Goal: Find specific page/section: Find specific page/section

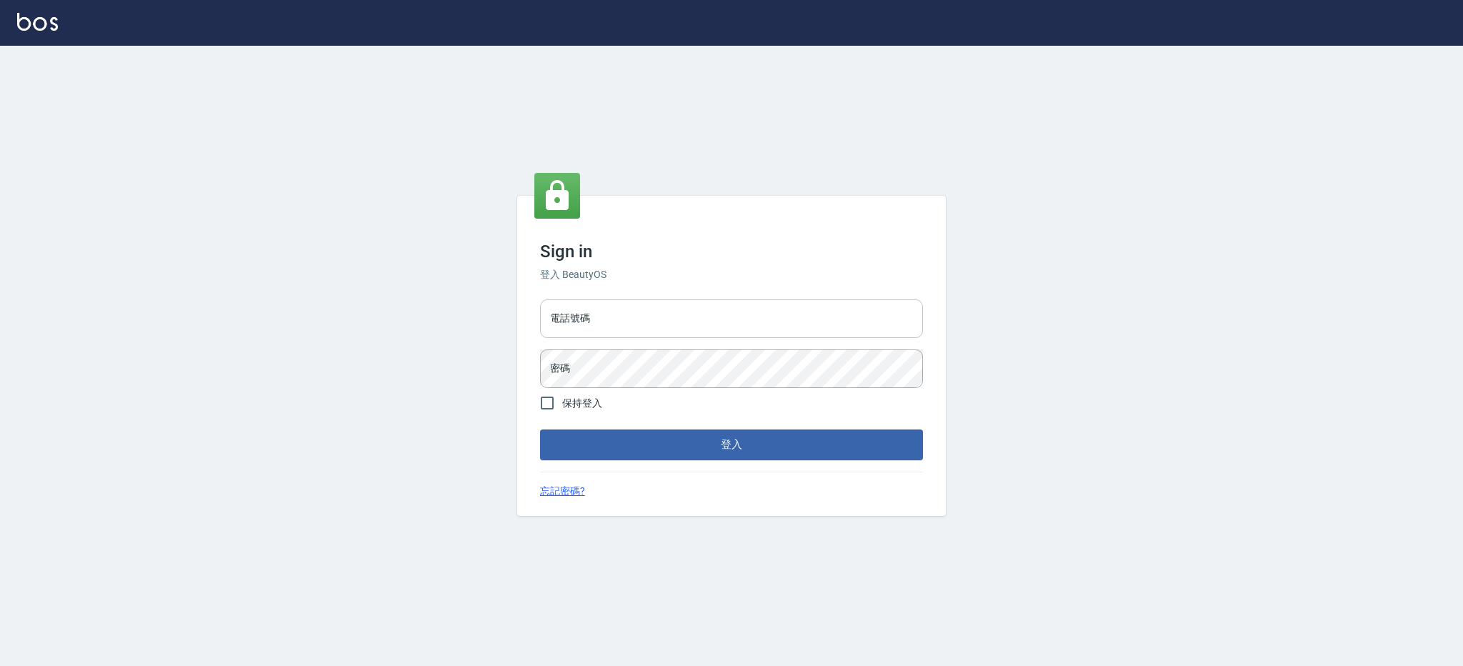
click at [680, 319] on input "電話號碼" at bounding box center [731, 318] width 383 height 39
type input "0426312798"
click at [670, 394] on form "電話號碼 [PHONE_NUMBER] 電話號碼 密碼 密碼 保持登入 登入" at bounding box center [731, 377] width 383 height 166
click at [1241, 271] on div "Sign in 登入 BeautyOS 電話號碼 [PHONE_NUMBER] 電話號碼 密碼 密碼 保持登入 登入 忘記密碼?" at bounding box center [731, 356] width 1463 height 620
click at [540, 429] on button "登入" at bounding box center [731, 444] width 383 height 30
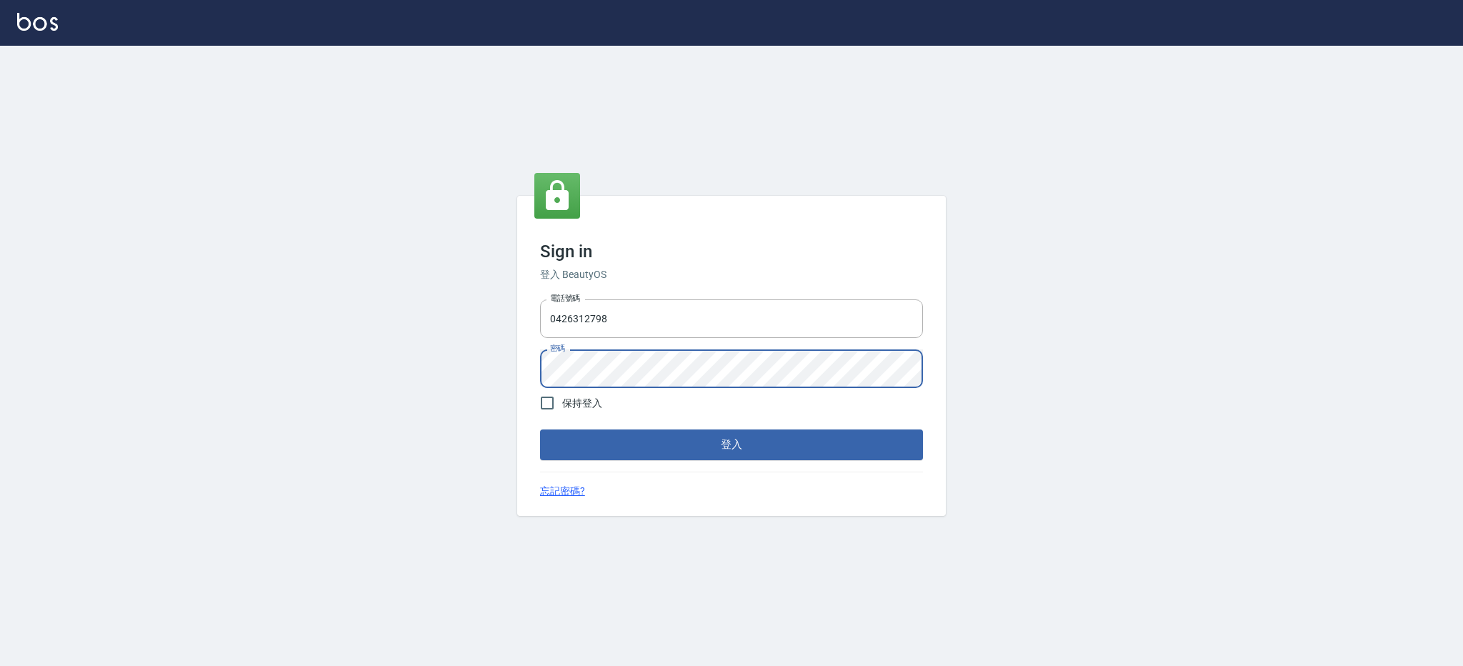
click at [540, 429] on button "登入" at bounding box center [731, 444] width 383 height 30
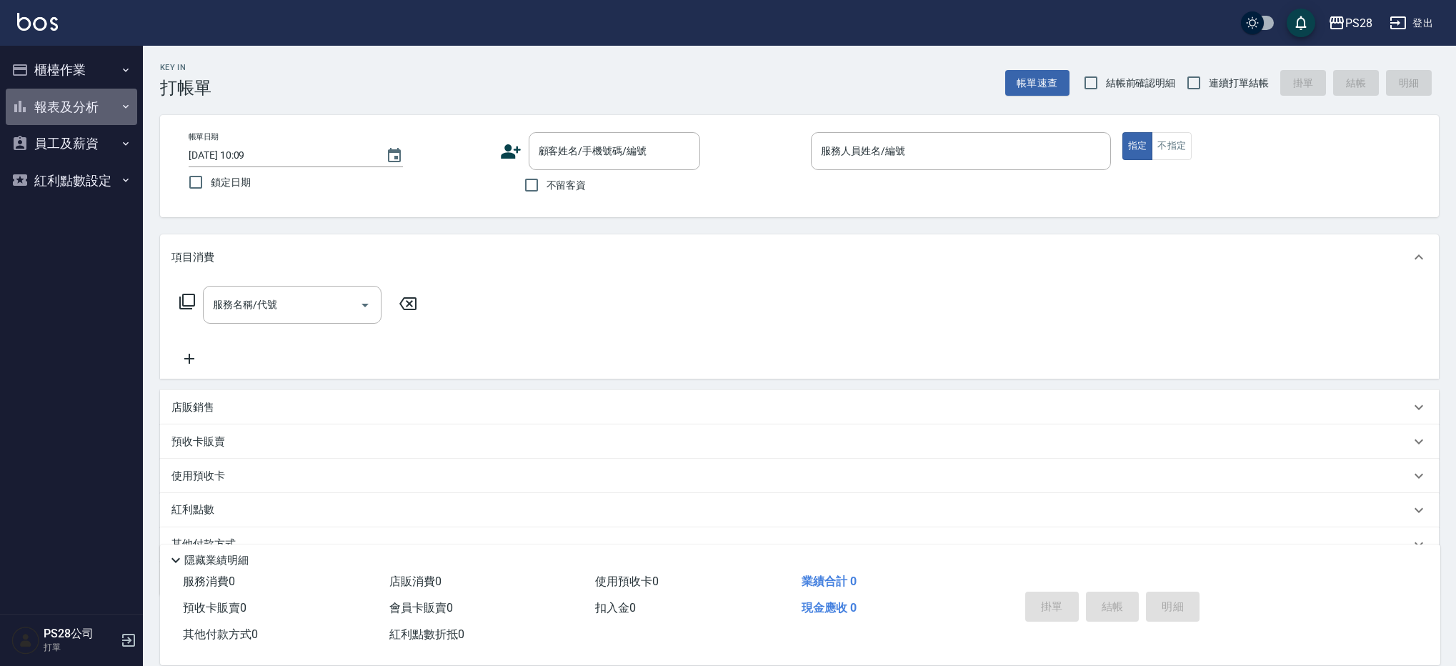
click at [71, 112] on button "報表及分析" at bounding box center [71, 107] width 131 height 37
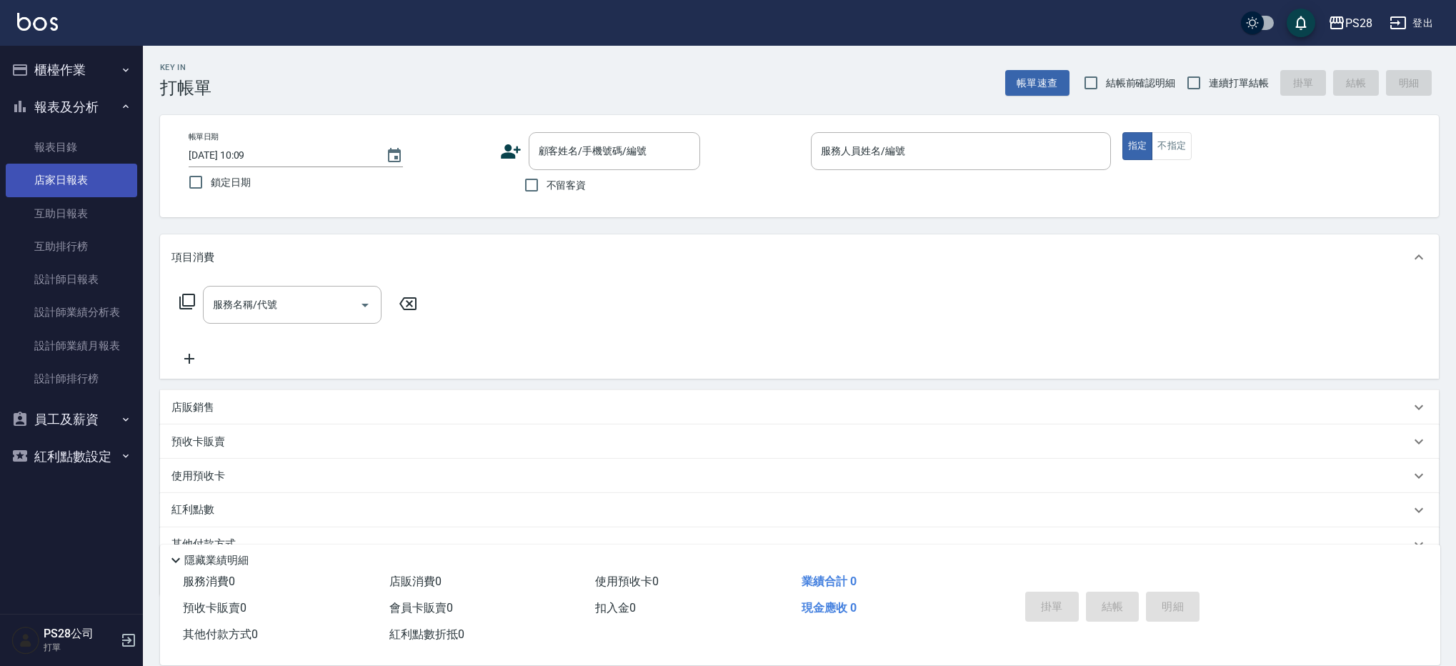
click at [67, 184] on link "店家日報表" at bounding box center [71, 180] width 131 height 33
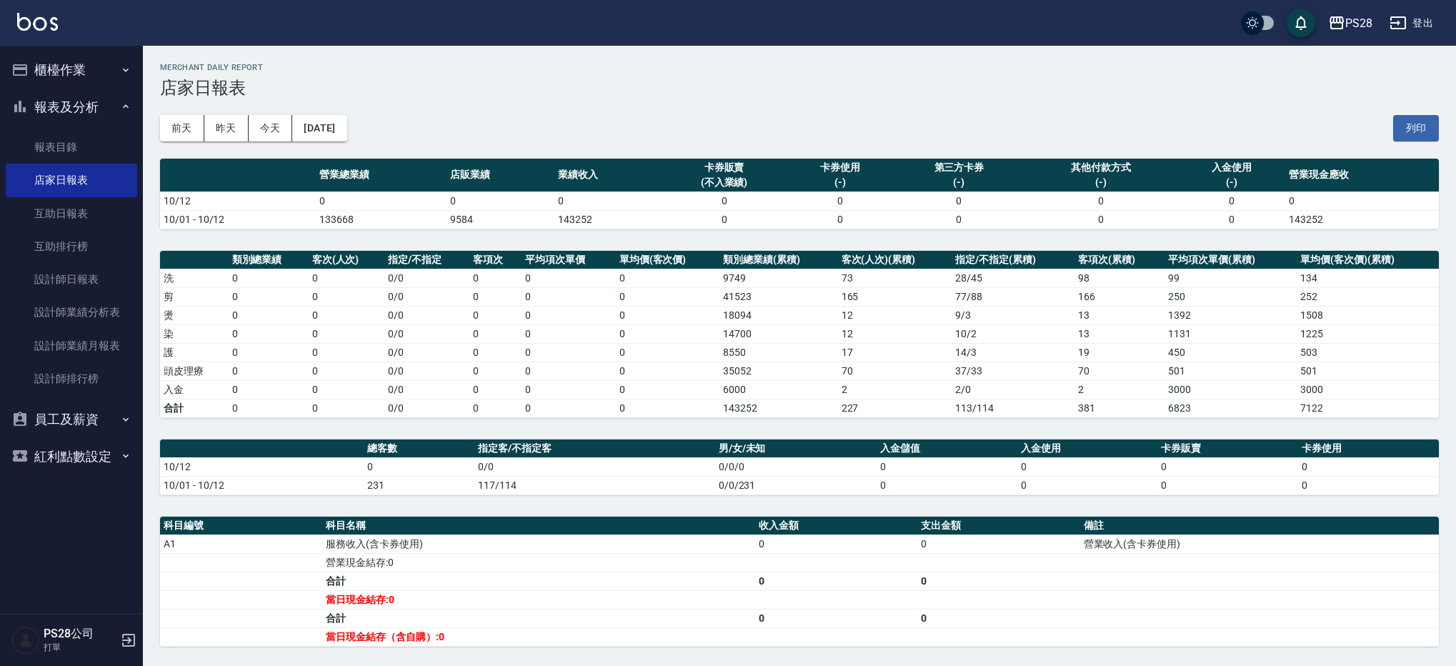
click at [64, 60] on button "櫃檯作業" at bounding box center [71, 69] width 131 height 37
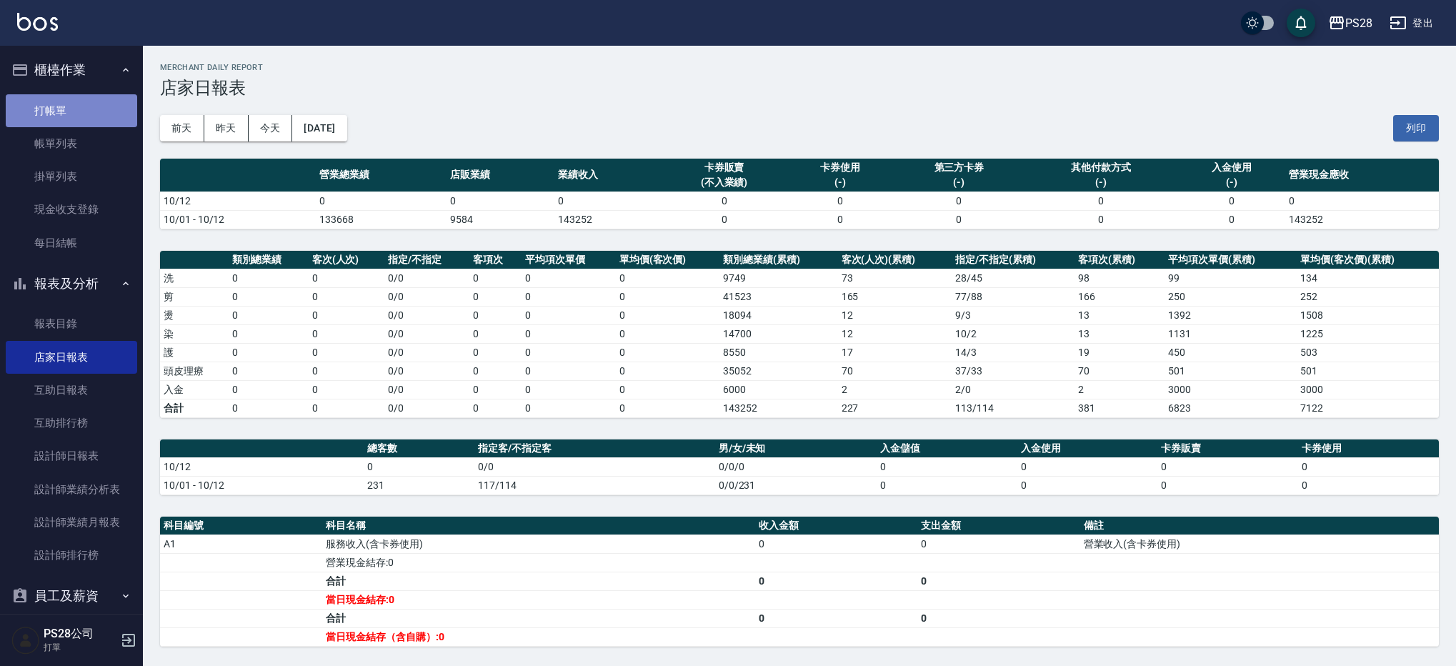
click at [79, 114] on link "打帳單" at bounding box center [71, 110] width 131 height 33
